Goal: Information Seeking & Learning: Understand process/instructions

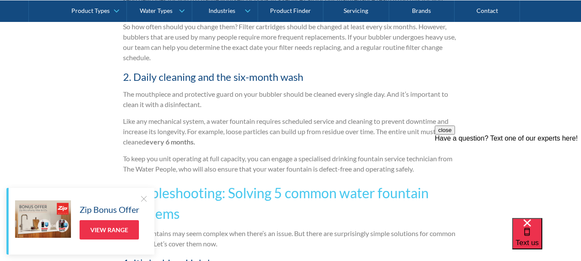
scroll to position [1291, 0]
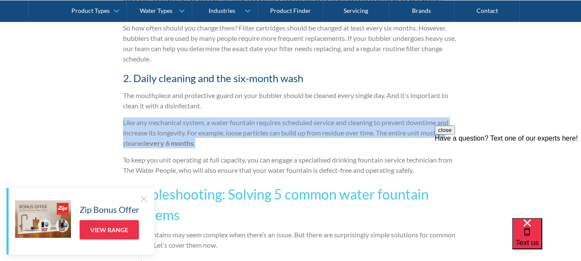
drag, startPoint x: 124, startPoint y: 124, endPoint x: 225, endPoint y: 148, distance: 103.4
click at [225, 148] on p "Like any mechanical system, a water fountain requires scheduled service and cle…" at bounding box center [291, 132] width 336 height 31
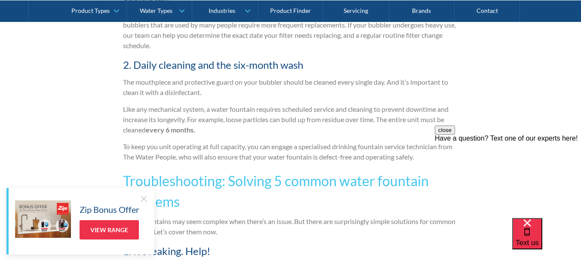
scroll to position [1334, 0]
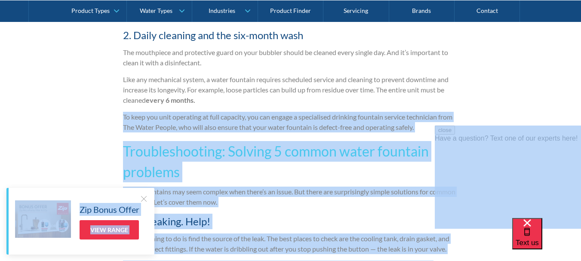
drag, startPoint x: 614, startPoint y: 247, endPoint x: 447, endPoint y: 132, distance: 202.4
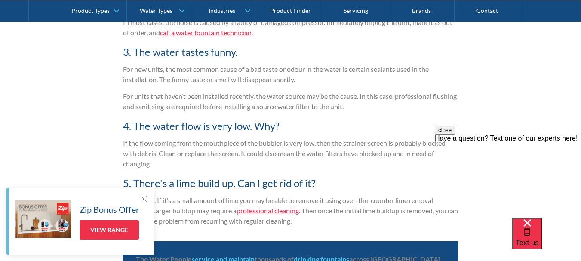
scroll to position [1635, 0]
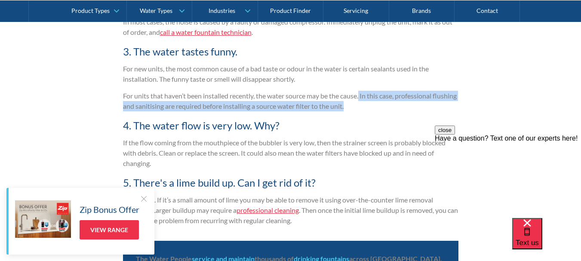
drag, startPoint x: 362, startPoint y: 96, endPoint x: 390, endPoint y: 106, distance: 29.3
click at [390, 106] on p "For units that haven’t been installed recently, the water source may be the cau…" at bounding box center [291, 101] width 336 height 21
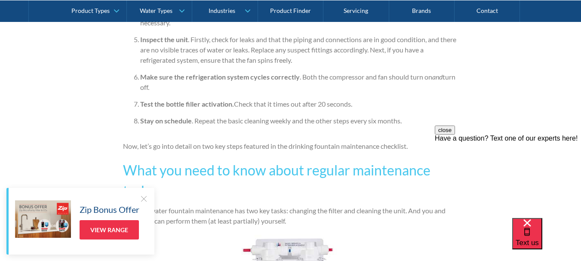
scroll to position [818, 0]
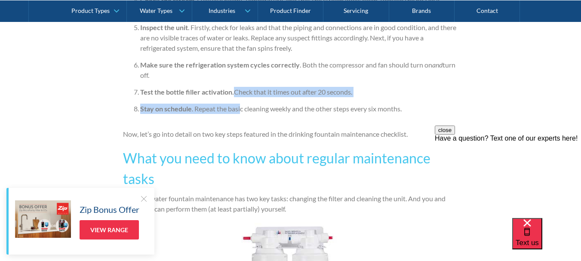
drag, startPoint x: 235, startPoint y: 93, endPoint x: 241, endPoint y: 110, distance: 18.1
click at [241, 109] on ol "Clean the system . The bubbler orifice and basin should be washed with disinfec…" at bounding box center [291, 22] width 336 height 196
click at [164, 120] on ol "Clean the system . The bubbler orifice and basin should be washed with disinfec…" at bounding box center [291, 22] width 336 height 196
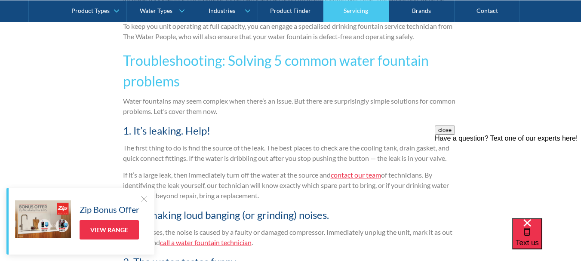
scroll to position [1377, 0]
